Goal: Information Seeking & Learning: Check status

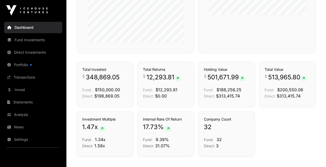
scroll to position [309, 0]
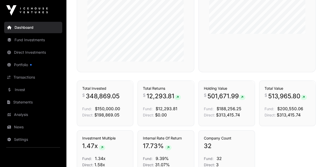
click at [25, 65] on link "Portfolio" at bounding box center [33, 64] width 58 height 11
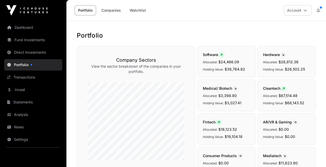
click at [319, 9] on icon at bounding box center [318, 11] width 3 height 4
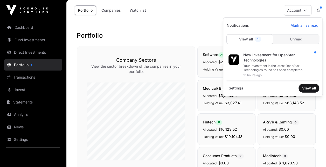
click at [262, 64] on div "Your investment in the latest OpenStar Technologies round has been completed!" at bounding box center [279, 68] width 72 height 8
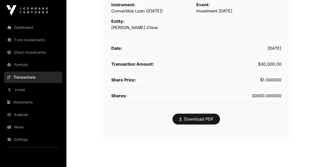
scroll to position [134, 0]
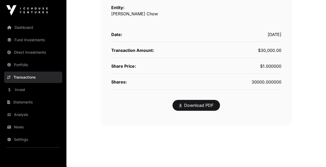
click at [203, 106] on link "Download PDF" at bounding box center [196, 105] width 34 height 6
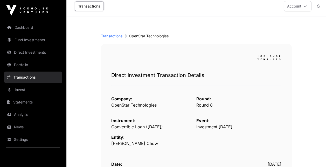
click at [29, 25] on link "Dashboard" at bounding box center [33, 27] width 58 height 11
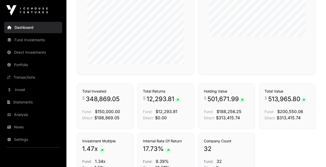
scroll to position [361, 0]
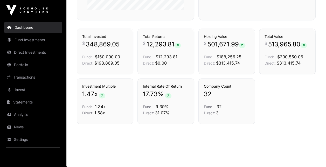
click at [25, 64] on link "Portfolio" at bounding box center [33, 64] width 58 height 11
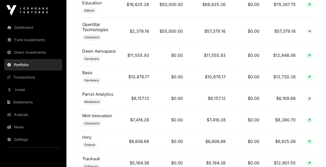
scroll to position [311, 0]
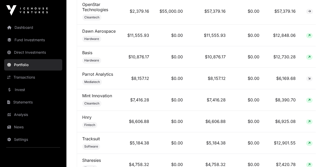
click at [101, 98] on link "Mint Innovation" at bounding box center [97, 95] width 30 height 5
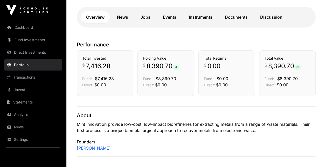
scroll to position [104, 0]
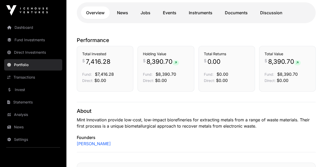
click at [243, 15] on link "Documents" at bounding box center [236, 12] width 33 height 12
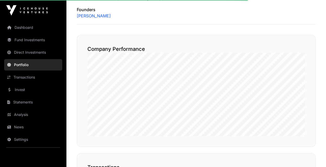
scroll to position [233, 0]
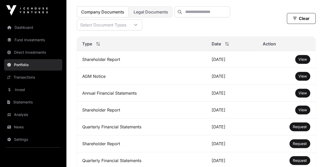
scroll to position [156, 0]
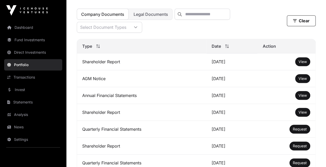
click at [304, 97] on span "View" at bounding box center [302, 95] width 8 height 4
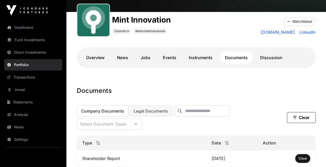
scroll to position [52, 0]
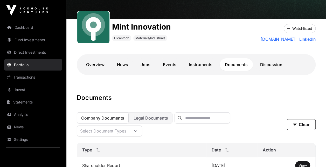
click at [95, 62] on link "Overview" at bounding box center [95, 64] width 29 height 12
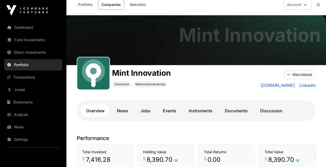
scroll to position [3, 0]
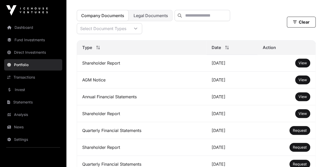
scroll to position [156, 0]
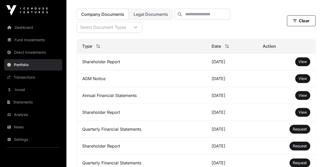
click at [20, 64] on link "Portfolio" at bounding box center [33, 64] width 58 height 11
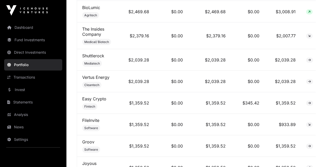
scroll to position [612, 0]
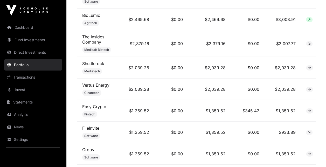
click at [103, 109] on link "Easy Crypto" at bounding box center [94, 106] width 24 height 5
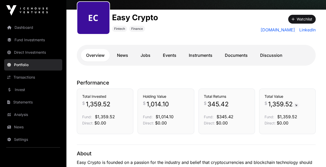
scroll to position [35, 0]
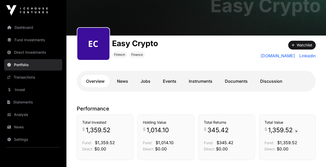
click at [239, 82] on link "Documents" at bounding box center [236, 81] width 33 height 12
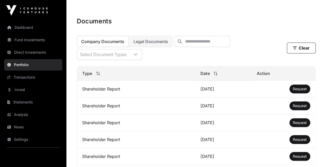
scroll to position [61, 0]
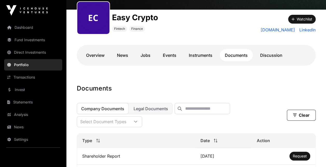
click at [125, 54] on link "News" at bounding box center [123, 55] width 22 height 12
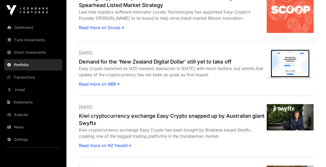
scroll to position [191, 0]
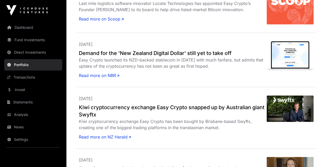
click at [175, 109] on h2 "Kiwi cryptocurrency exchange Easy Crypto snapped up by Australian giant Swyftx" at bounding box center [173, 111] width 188 height 15
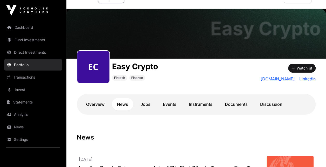
scroll to position [0, 0]
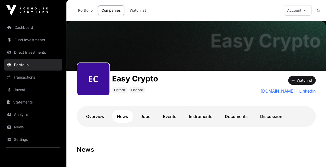
click at [22, 64] on link "Portfolio" at bounding box center [33, 64] width 58 height 11
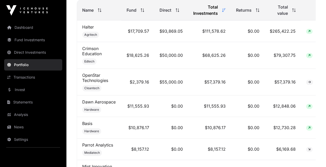
scroll to position [233, 0]
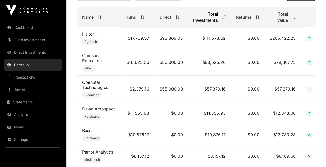
click at [87, 59] on link "Crimson Education" at bounding box center [91, 58] width 19 height 10
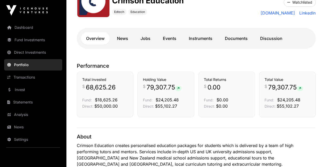
scroll to position [78, 0]
click at [236, 38] on link "Documents" at bounding box center [236, 38] width 33 height 12
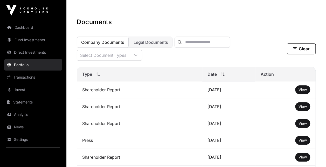
scroll to position [130, 0]
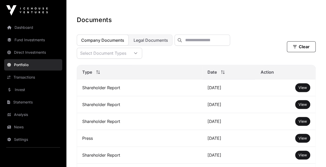
click at [304, 90] on span "View" at bounding box center [302, 87] width 8 height 4
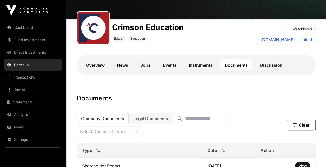
scroll to position [0, 0]
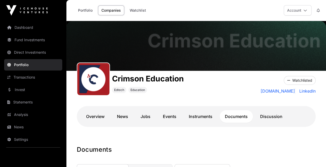
click at [122, 116] on link "News" at bounding box center [123, 116] width 22 height 12
click at [174, 118] on link "Events" at bounding box center [170, 116] width 24 height 12
click at [24, 26] on link "Dashboard" at bounding box center [33, 27] width 58 height 11
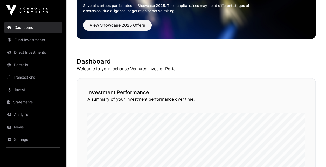
scroll to position [104, 0]
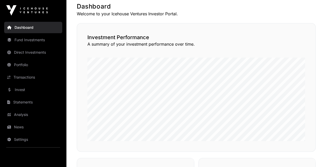
click at [25, 115] on link "Analysis" at bounding box center [33, 114] width 58 height 11
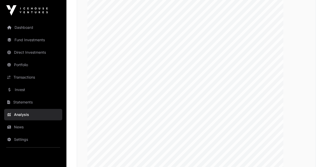
scroll to position [808, 0]
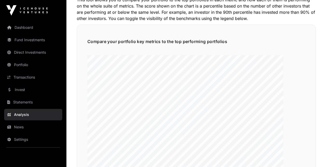
click at [29, 27] on link "Dashboard" at bounding box center [33, 27] width 58 height 11
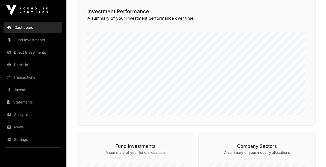
scroll to position [26, 0]
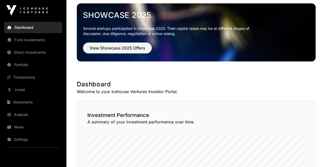
click at [29, 64] on link "Portfolio" at bounding box center [33, 64] width 58 height 11
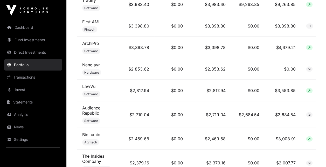
scroll to position [519, 0]
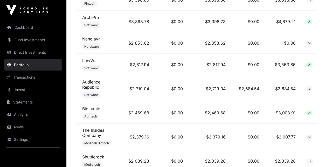
click at [96, 90] on link "Audience Republic" at bounding box center [91, 84] width 18 height 10
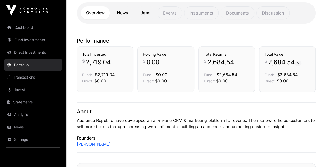
scroll to position [26, 0]
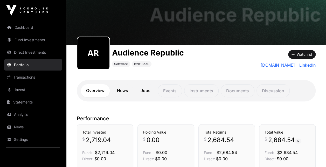
click at [123, 90] on link "News" at bounding box center [123, 90] width 22 height 13
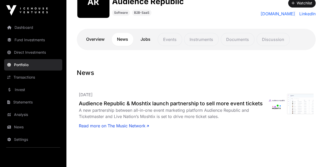
scroll to position [78, 0]
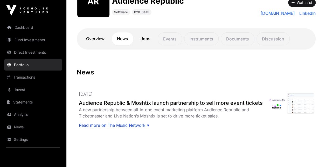
scroll to position [26, 0]
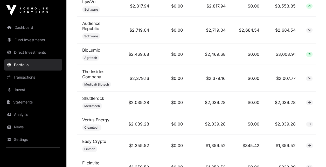
scroll to position [570, 0]
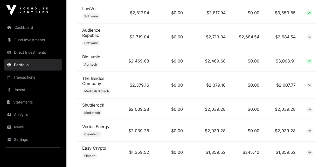
click at [96, 59] on link "BioLumic" at bounding box center [91, 56] width 18 height 5
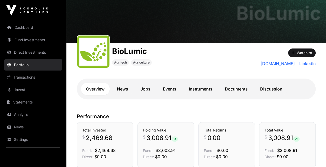
scroll to position [26, 0]
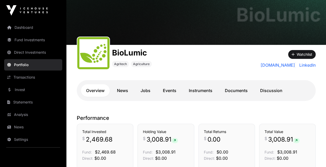
click at [34, 27] on link "Dashboard" at bounding box center [33, 27] width 58 height 11
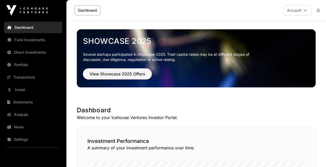
click at [128, 73] on span "View Showcase 2025 Offers" at bounding box center [117, 74] width 56 height 6
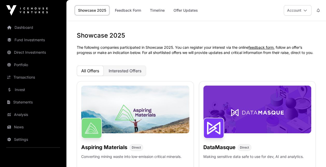
click at [137, 73] on span "Interested Offers" at bounding box center [125, 70] width 33 height 5
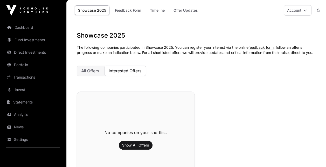
click at [187, 11] on link "Offer Updates" at bounding box center [185, 10] width 31 height 10
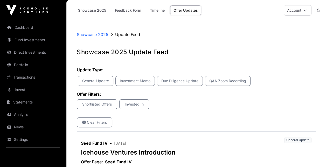
click at [28, 102] on link "Statements" at bounding box center [33, 101] width 58 height 11
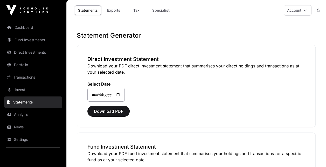
click at [135, 11] on link "Tax" at bounding box center [136, 10] width 21 height 10
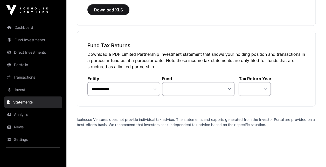
scroll to position [571, 0]
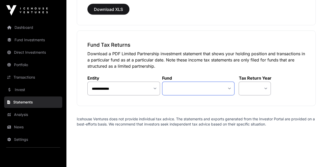
click at [231, 84] on select "**********" at bounding box center [198, 89] width 73 height 14
select select "**"
click at [162, 82] on select "**********" at bounding box center [198, 89] width 73 height 14
select select
click at [266, 84] on select "**** **** ****" at bounding box center [255, 89] width 32 height 14
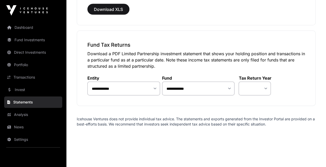
click at [286, 83] on div "**********" at bounding box center [196, 82] width 218 height 26
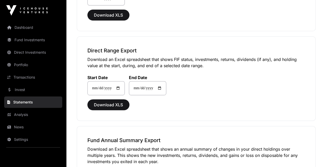
scroll to position [0, 0]
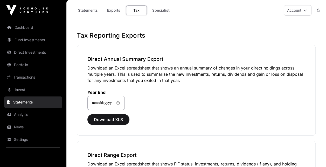
click at [32, 27] on link "Dashboard" at bounding box center [33, 27] width 58 height 11
